Goal: Task Accomplishment & Management: Use online tool/utility

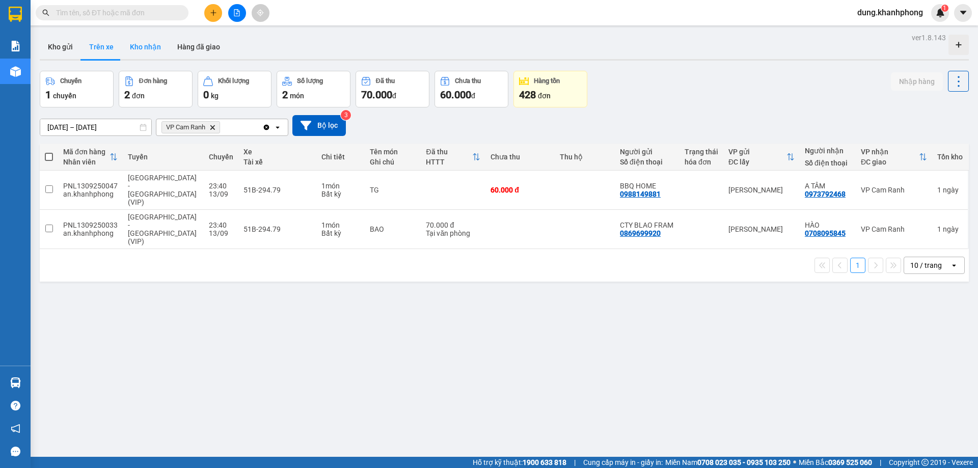
click at [148, 45] on button "Kho nhận" at bounding box center [145, 47] width 47 height 24
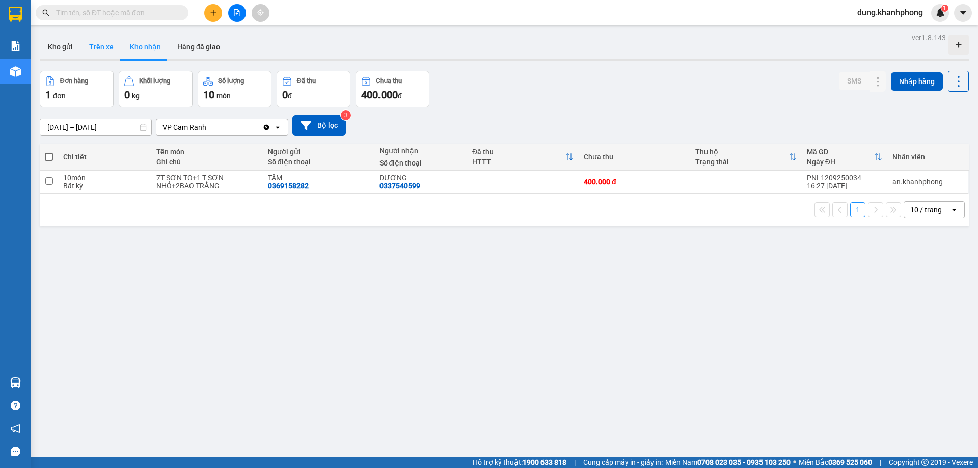
click at [104, 52] on button "Trên xe" at bounding box center [101, 47] width 41 height 24
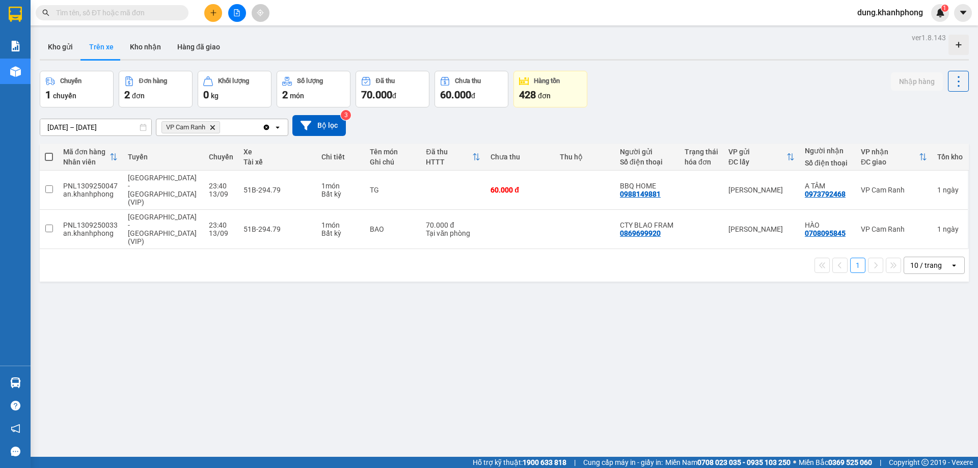
click at [531, 351] on div "ver 1.8.143 Kho gửi Trên xe Kho nhận Hàng đã giao Chuyến 1 chuyến Đơn hàng 2 đơ…" at bounding box center [504, 265] width 937 height 468
click at [47, 185] on input "checkbox" at bounding box center [49, 189] width 8 height 8
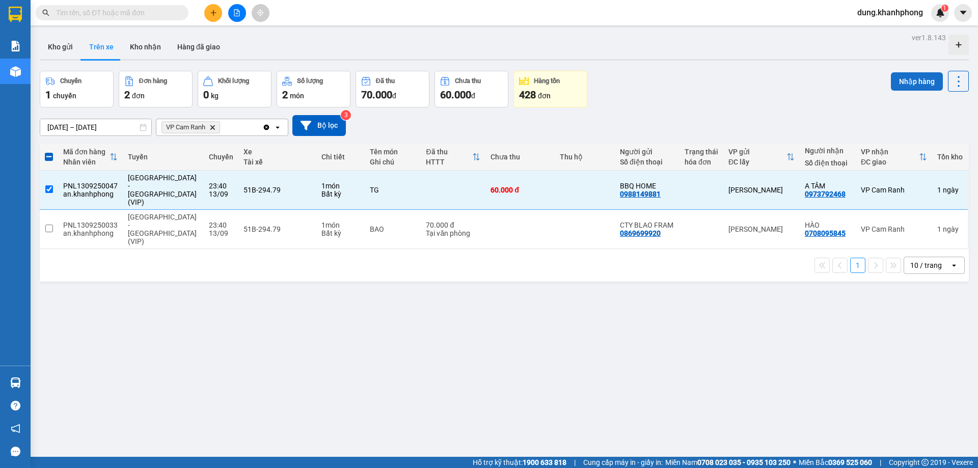
click at [914, 80] on button "Nhập hàng" at bounding box center [917, 81] width 52 height 18
checkbox input "false"
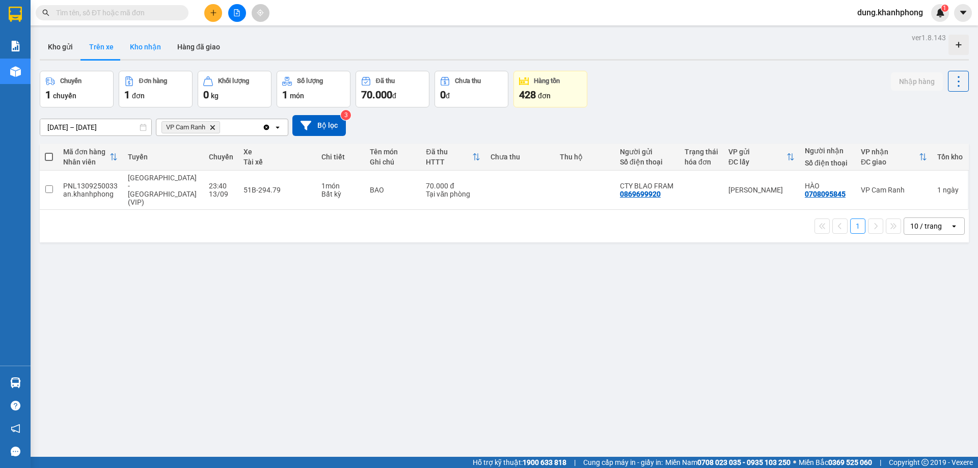
click at [138, 47] on button "Kho nhận" at bounding box center [145, 47] width 47 height 24
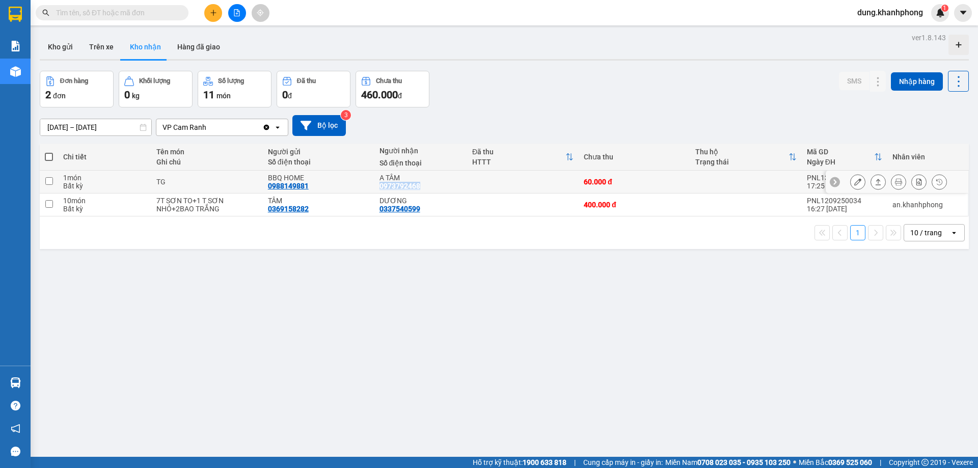
drag, startPoint x: 372, startPoint y: 187, endPoint x: 471, endPoint y: 189, distance: 98.3
click at [471, 189] on tr "1 món Bất kỳ TG BBQ HOME 0988149881 A TÂM 0973792468 60.000 đ PNL1309250047 17:…" at bounding box center [504, 182] width 929 height 23
checkbox input "true"
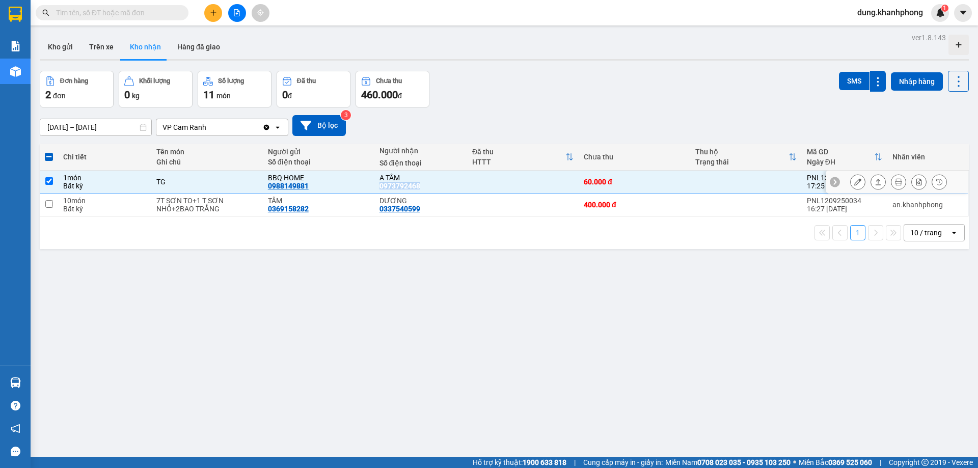
copy tr "0973792468"
click at [147, 10] on input "text" at bounding box center [116, 12] width 120 height 11
paste input "0973792468"
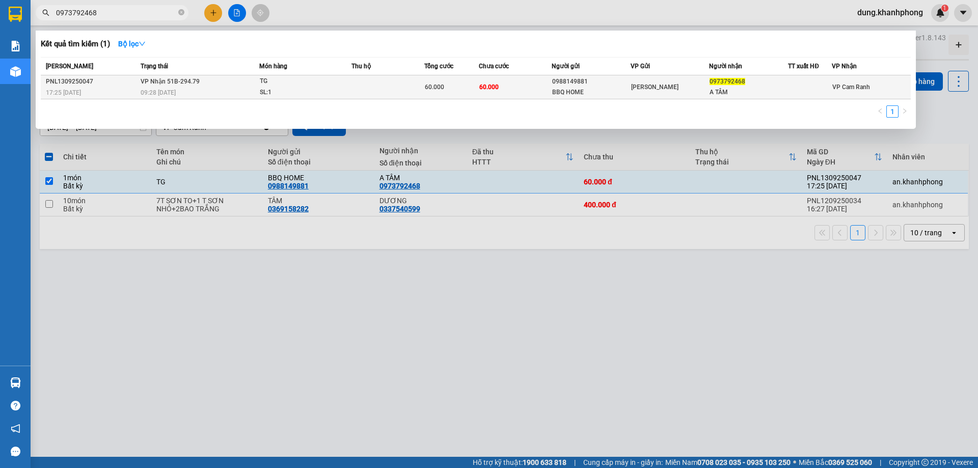
type input "0973792468"
click at [165, 93] on span "09:28 [DATE]" at bounding box center [158, 92] width 35 height 7
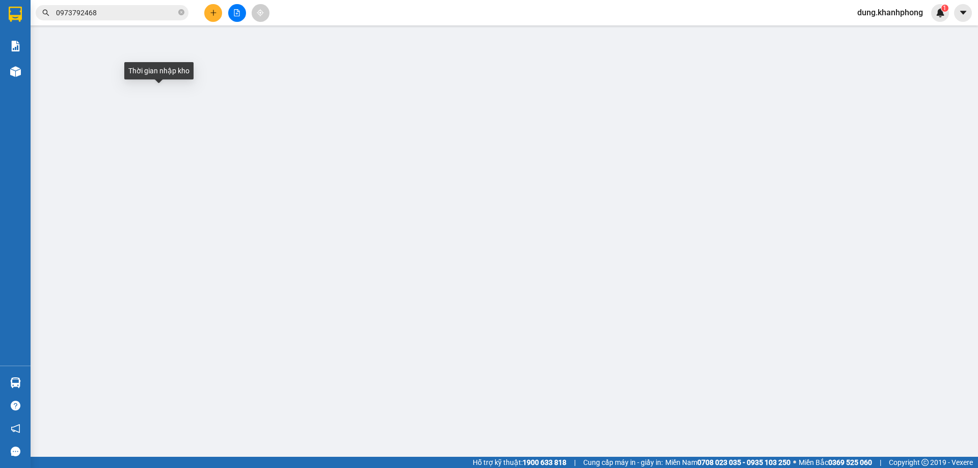
type input "0988149881"
type input "BBQ HOME"
type input "0973792468"
type input "A TÂM"
type input "60.000"
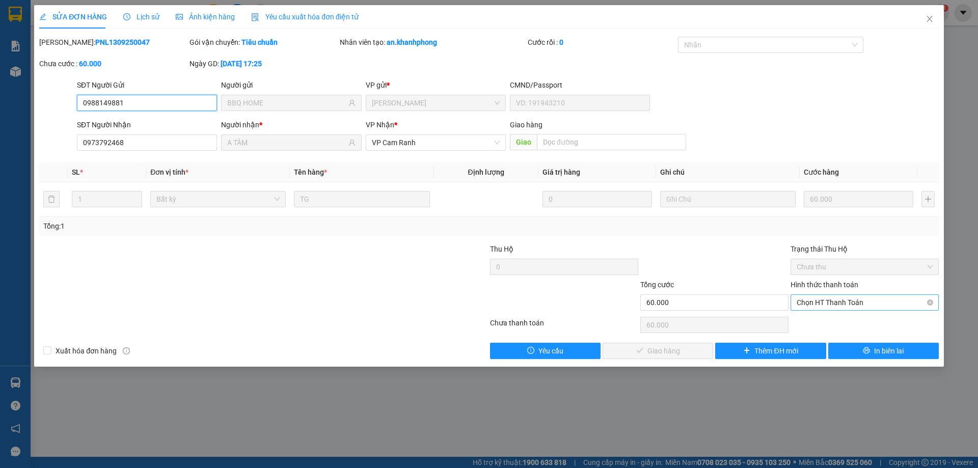
click at [866, 305] on span "Chọn HT Thanh Toán" at bounding box center [865, 302] width 136 height 15
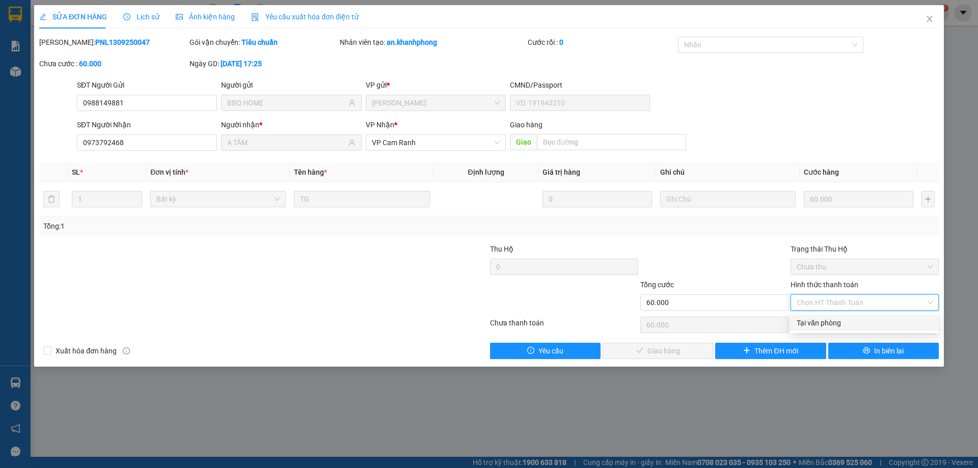
click at [855, 326] on div "Tại văn phòng" at bounding box center [865, 322] width 136 height 11
type input "0"
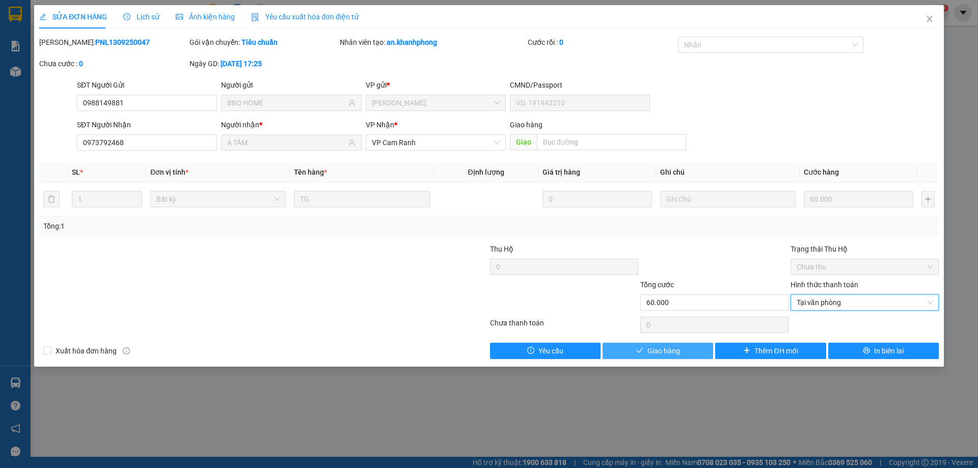
click at [660, 357] on button "Giao hàng" at bounding box center [658, 351] width 111 height 16
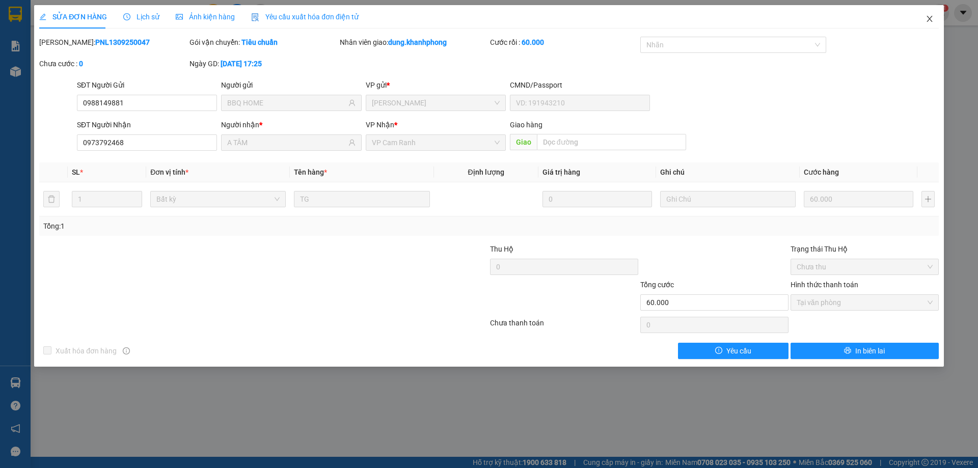
click at [933, 17] on icon "close" at bounding box center [930, 19] width 8 height 8
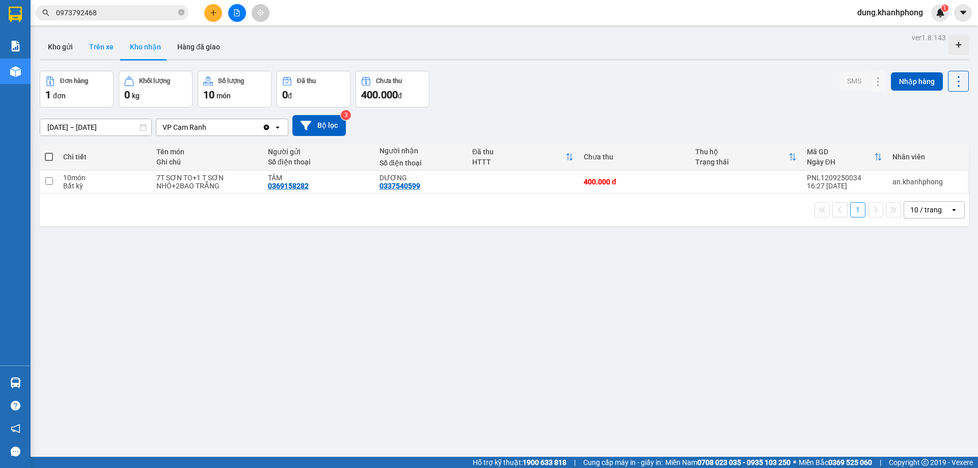
click at [99, 49] on button "Trên xe" at bounding box center [101, 47] width 41 height 24
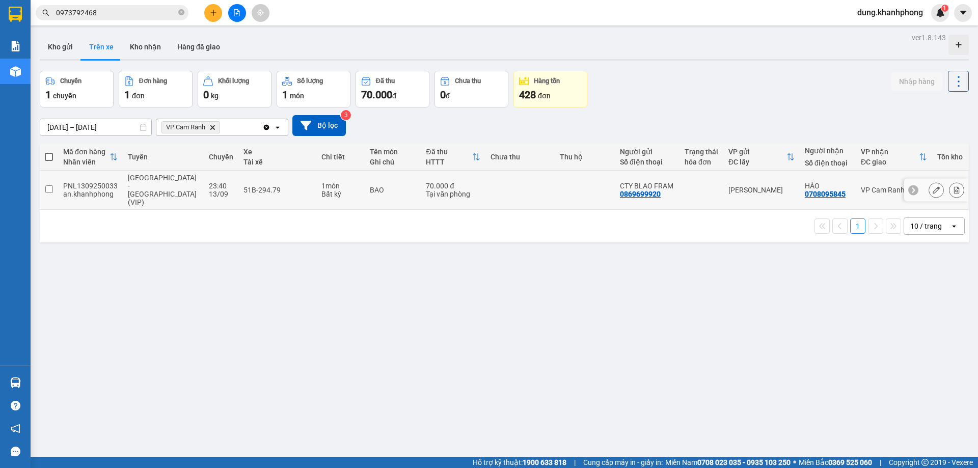
click at [50, 186] on td at bounding box center [49, 190] width 18 height 39
checkbox input "true"
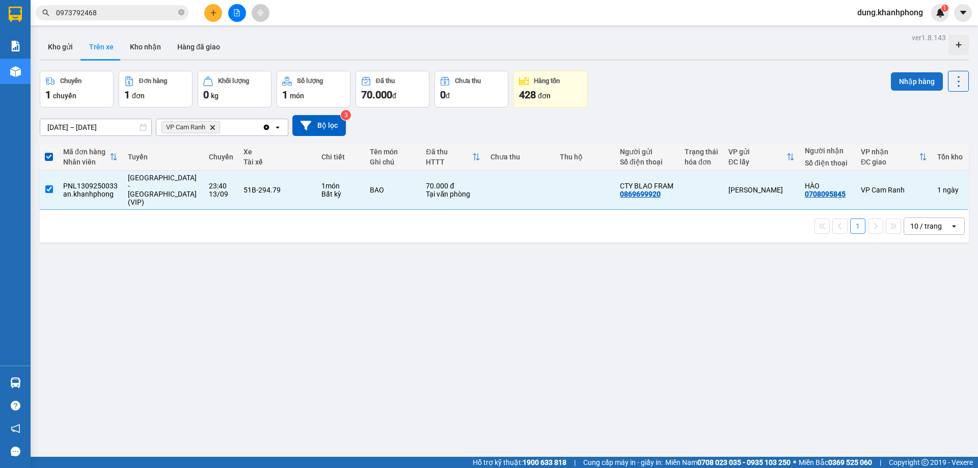
click at [908, 84] on button "Nhập hàng" at bounding box center [917, 81] width 52 height 18
click at [152, 49] on button "Kho nhận" at bounding box center [145, 47] width 47 height 24
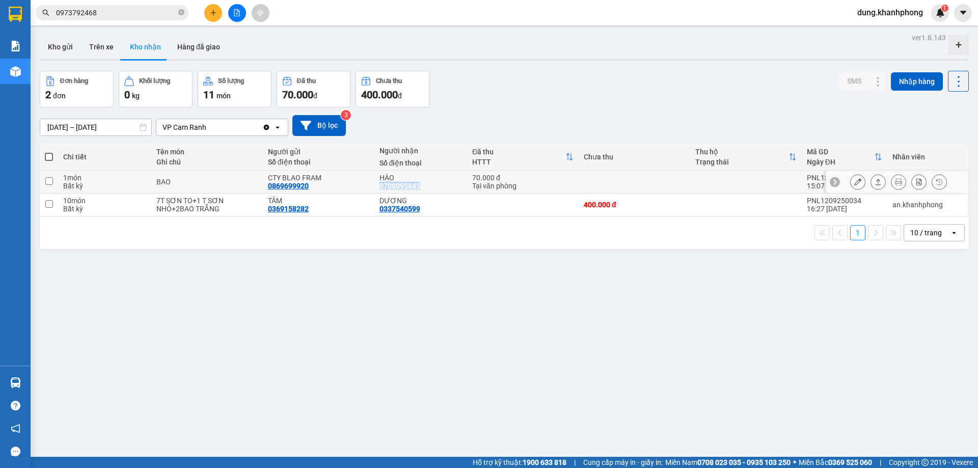
drag, startPoint x: 374, startPoint y: 185, endPoint x: 414, endPoint y: 189, distance: 40.4
click at [414, 189] on td "HÀO 0708095845" at bounding box center [420, 182] width 93 height 23
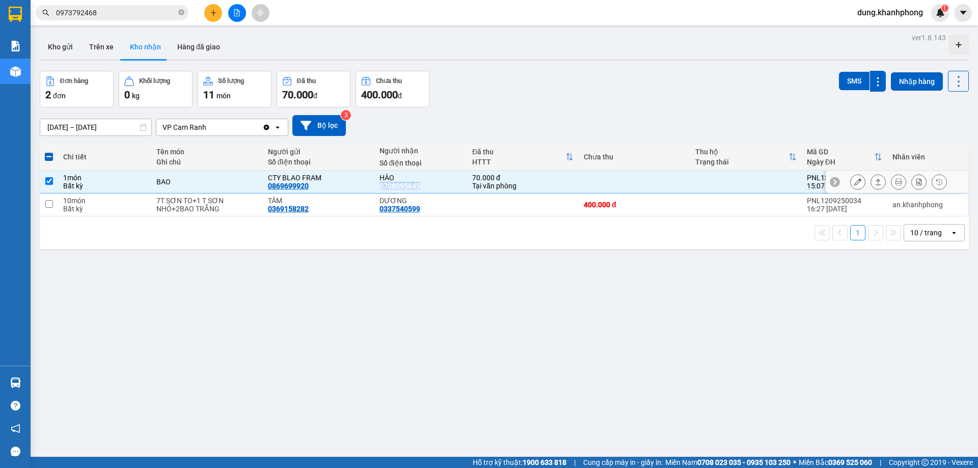
copy div "0708095845"
click at [47, 183] on input "checkbox" at bounding box center [49, 181] width 8 height 8
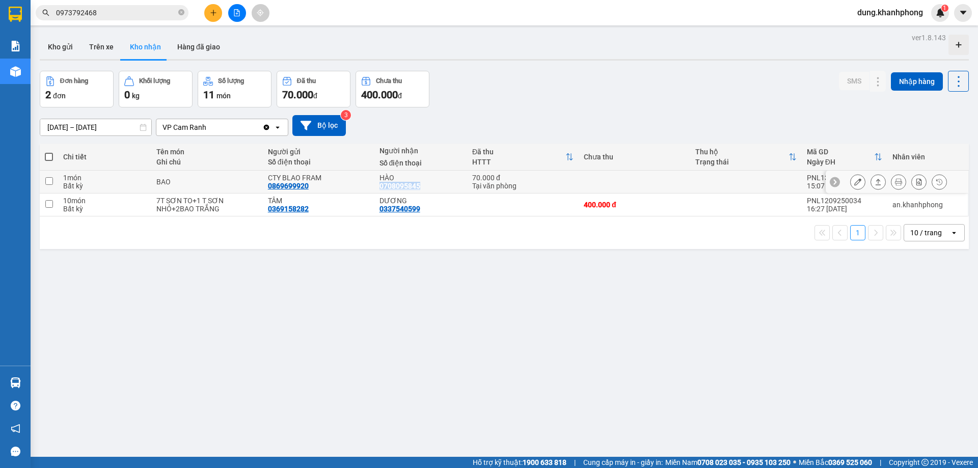
click at [47, 183] on input "checkbox" at bounding box center [49, 181] width 8 height 8
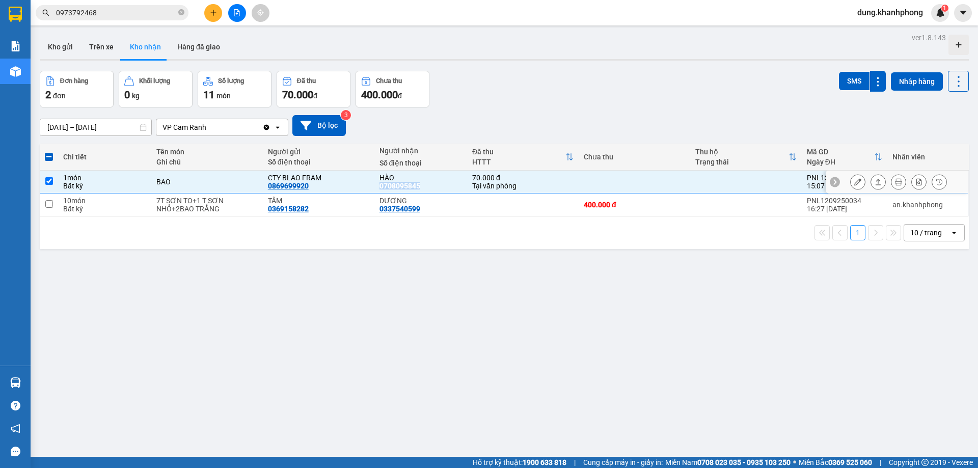
click at [46, 179] on input "checkbox" at bounding box center [49, 181] width 8 height 8
checkbox input "false"
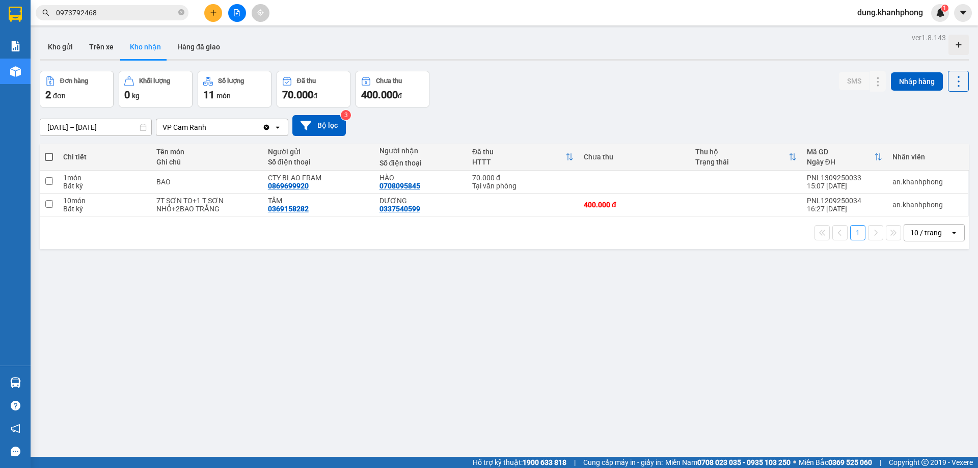
click at [98, 12] on input "0973792468" at bounding box center [116, 12] width 120 height 11
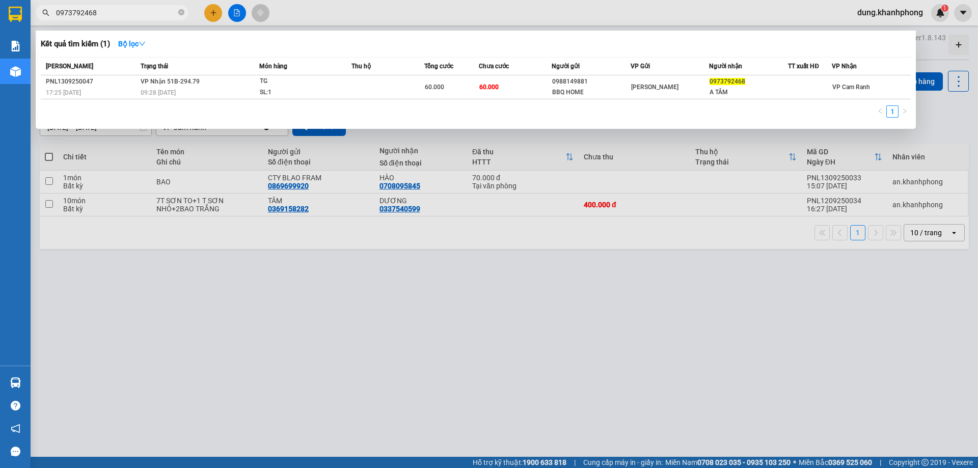
drag, startPoint x: 105, startPoint y: 17, endPoint x: 78, endPoint y: 25, distance: 27.7
click at [78, 22] on div "Kết quả tìm kiếm ( 1 ) Bộ lọc Mã ĐH Trạng thái Món hàng Thu hộ Tổng cước Chưa c…" at bounding box center [99, 13] width 199 height 18
click at [123, 12] on input "0973792468" at bounding box center [116, 12] width 120 height 11
drag, startPoint x: 125, startPoint y: 11, endPoint x: 29, endPoint y: 23, distance: 96.5
click at [30, 23] on section "Kết quả tìm kiếm ( 1 ) Bộ lọc Mã ĐH Trạng thái Món hàng Thu hộ Tổng cước Chưa c…" at bounding box center [489, 234] width 978 height 468
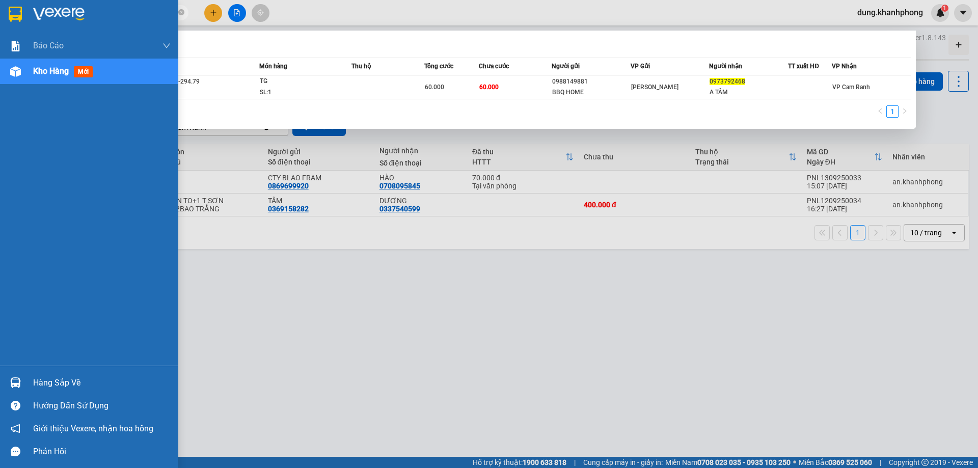
paste input "708095845"
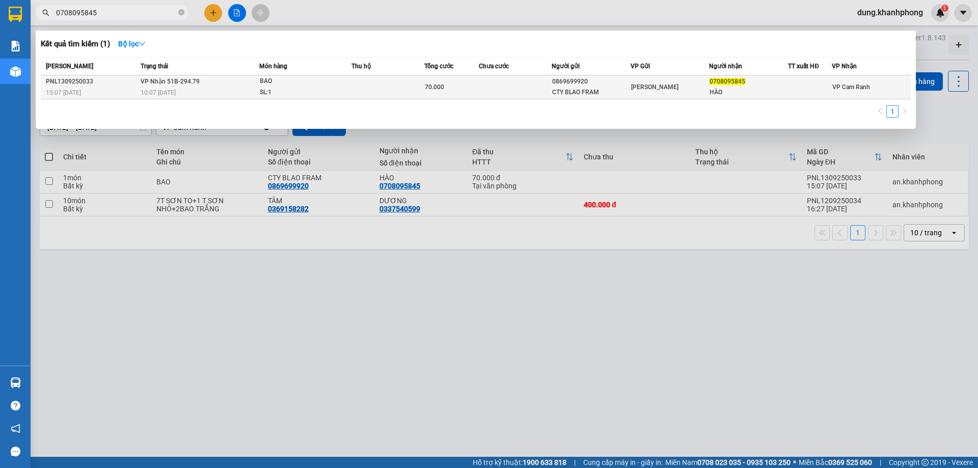
type input "0708095845"
click at [202, 87] on td "VP Nhận 51B-294.79 10:07 [DATE]" at bounding box center [198, 87] width 121 height 24
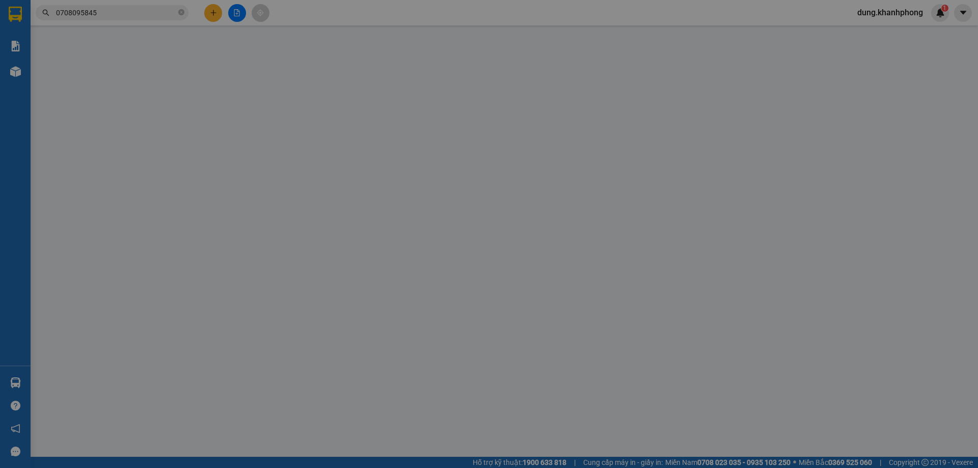
type input "0869699920"
type input "CTY BLAO FRAM"
type input "0708095845"
type input "HÀO"
type input "70.000"
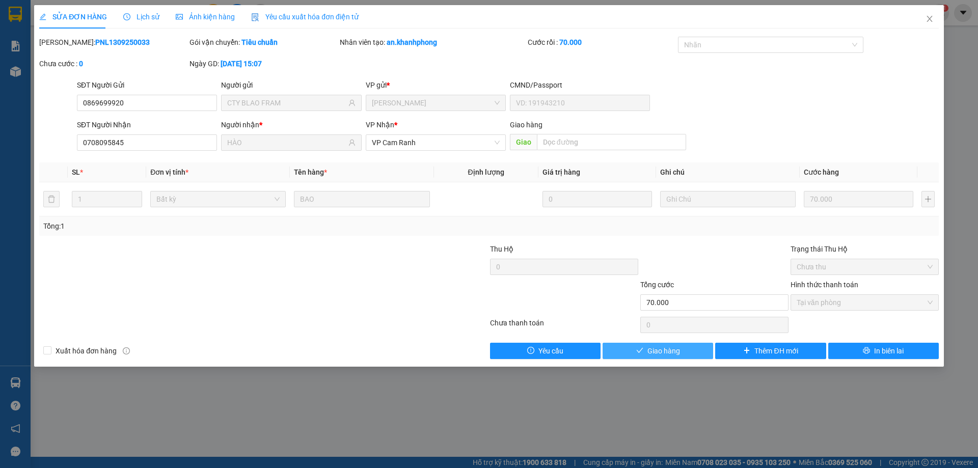
drag, startPoint x: 674, startPoint y: 348, endPoint x: 652, endPoint y: 330, distance: 28.2
click at [672, 347] on span "Giao hàng" at bounding box center [663, 350] width 33 height 11
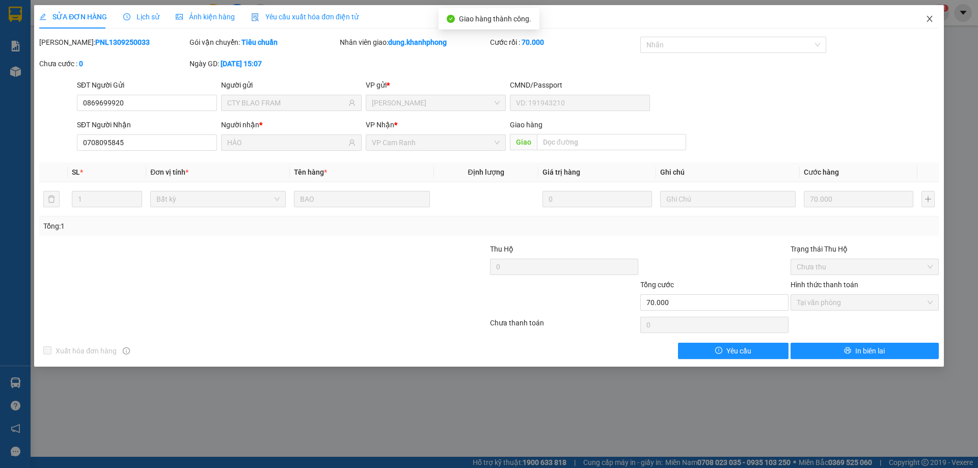
click at [934, 19] on span "Close" at bounding box center [929, 19] width 29 height 29
